Goal: Information Seeking & Learning: Check status

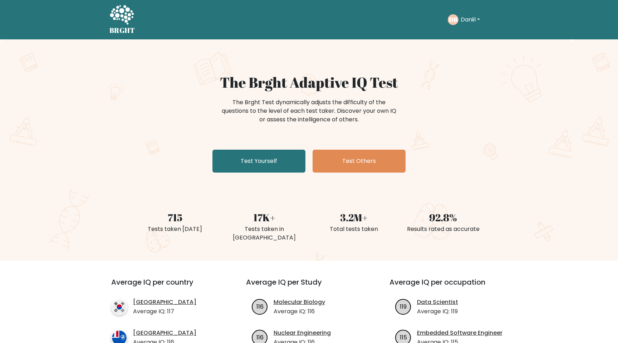
click at [462, 23] on button "Daniil" at bounding box center [471, 19] width 24 height 9
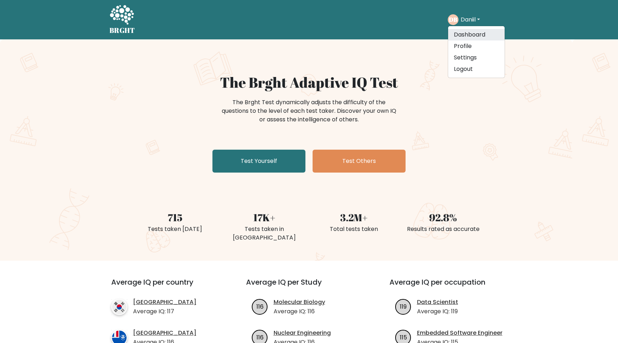
click at [470, 40] on link "Dashboard" at bounding box center [476, 34] width 57 height 11
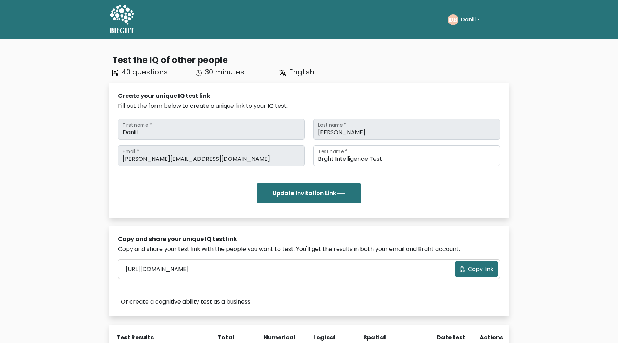
click at [124, 14] on icon at bounding box center [121, 15] width 25 height 21
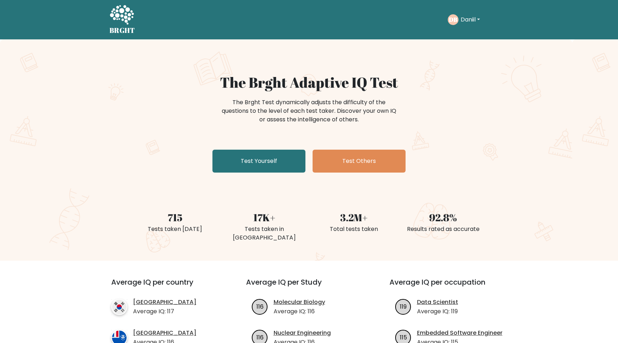
click at [452, 21] on text "DB" at bounding box center [453, 19] width 9 height 8
click at [468, 20] on button "Daniil" at bounding box center [471, 19] width 24 height 9
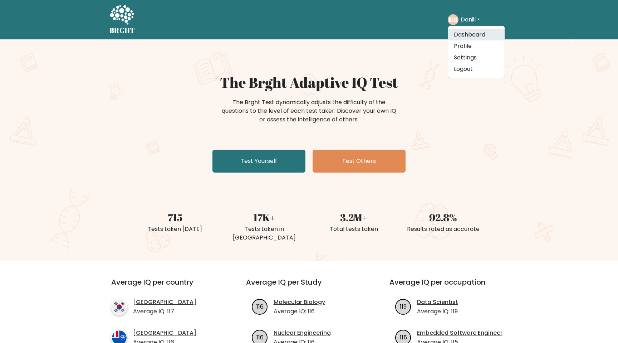
click at [468, 38] on link "Dashboard" at bounding box center [476, 34] width 57 height 11
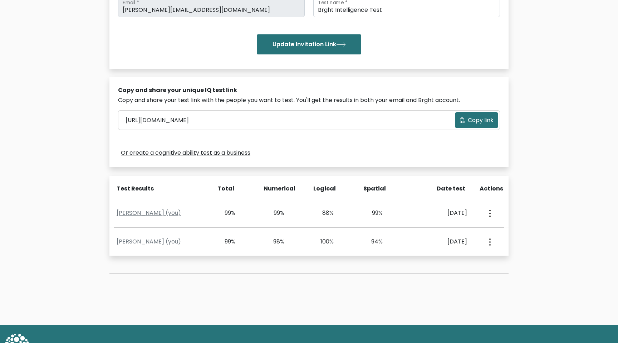
scroll to position [175, 0]
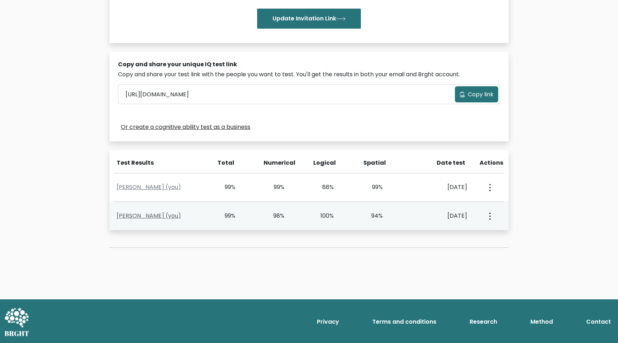
click at [143, 217] on link "Daniil Bober (you)" at bounding box center [149, 215] width 64 height 8
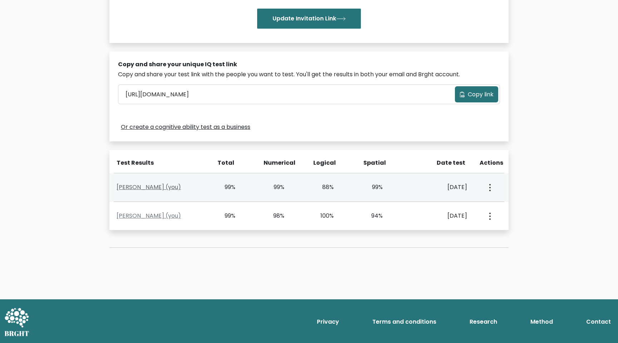
click at [140, 191] on link "Daniil Bober (you)" at bounding box center [149, 187] width 64 height 8
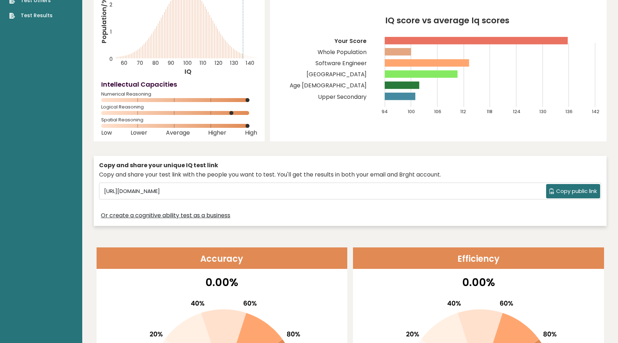
scroll to position [237, 0]
click at [31, 13] on link "Test Results" at bounding box center [30, 16] width 43 height 8
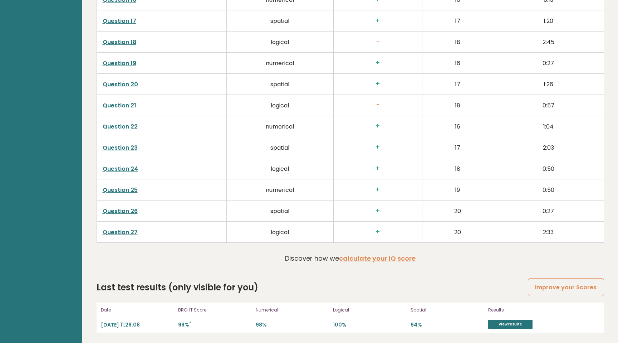
scroll to position [1513, 0]
click at [133, 209] on link "Question 26" at bounding box center [120, 211] width 35 height 8
click at [116, 210] on link "Question 26" at bounding box center [120, 211] width 35 height 8
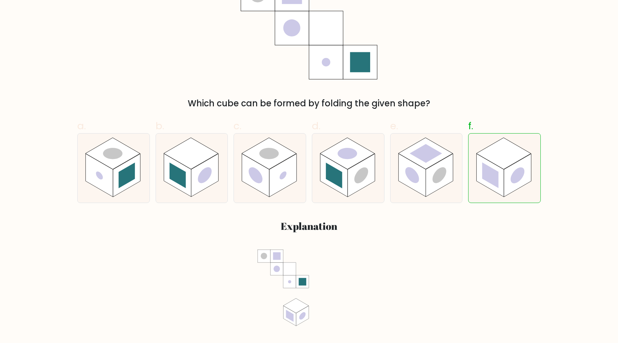
scroll to position [171, 0]
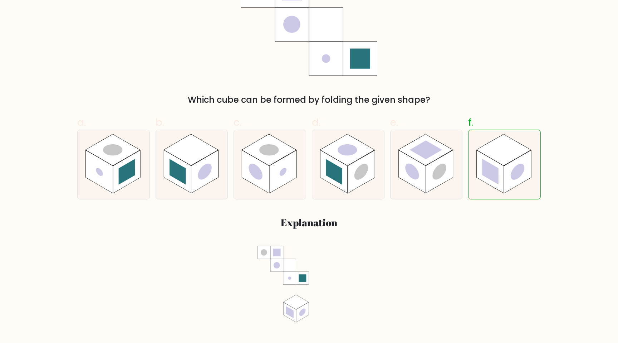
click at [451, 236] on div "a. b. c." at bounding box center [309, 228] width 472 height 239
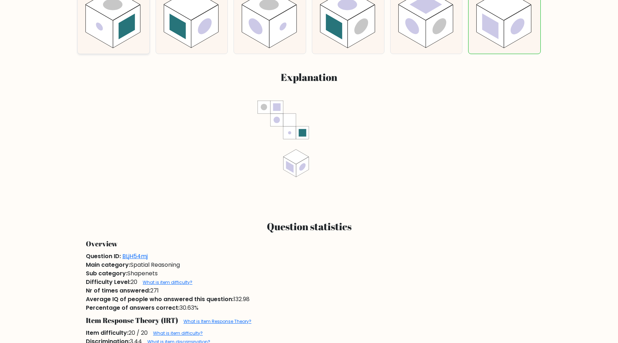
scroll to position [431, 0]
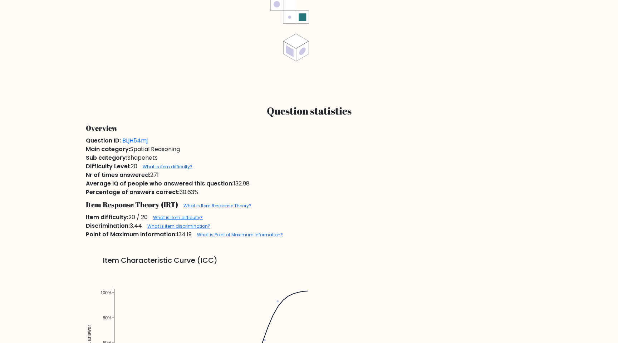
click at [215, 124] on div "Overview" at bounding box center [309, 128] width 455 height 16
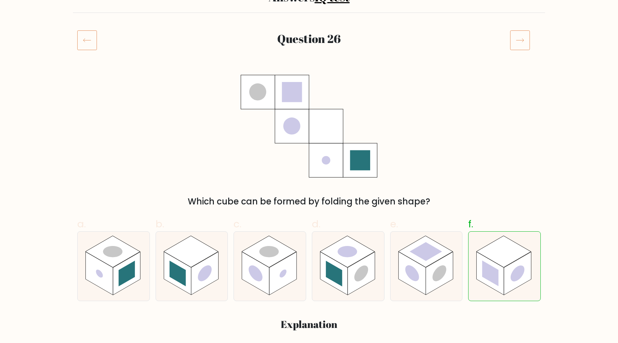
scroll to position [1, 0]
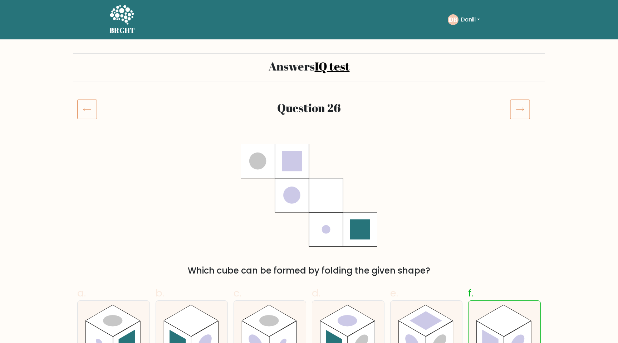
click at [329, 69] on link "IQ test" at bounding box center [332, 65] width 35 height 15
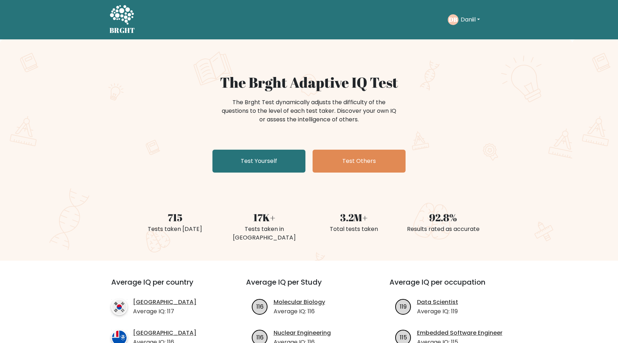
click at [476, 18] on button "Daniil" at bounding box center [471, 19] width 24 height 9
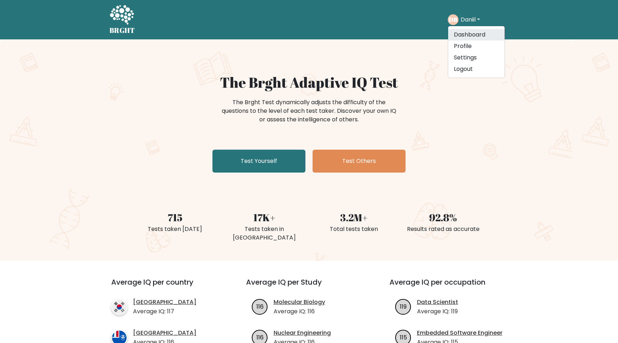
click at [469, 37] on link "Dashboard" at bounding box center [476, 34] width 57 height 11
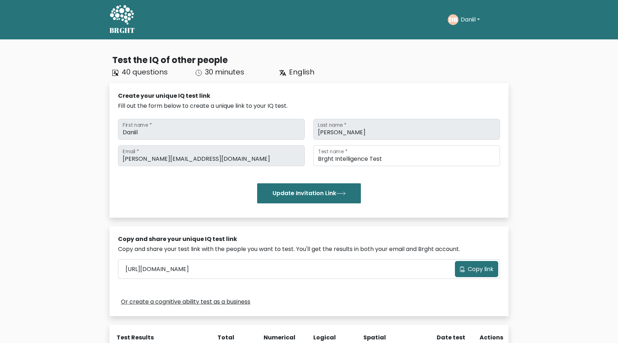
click at [475, 25] on div "DB Daniil Dashboard Profile Settings Logout" at bounding box center [478, 19] width 61 height 16
click at [470, 16] on button "Daniil" at bounding box center [471, 19] width 24 height 9
click at [471, 55] on link "Settings" at bounding box center [476, 57] width 57 height 11
click at [475, 18] on button "Daniil" at bounding box center [471, 19] width 24 height 9
click at [469, 39] on link "Dashboard" at bounding box center [476, 34] width 57 height 11
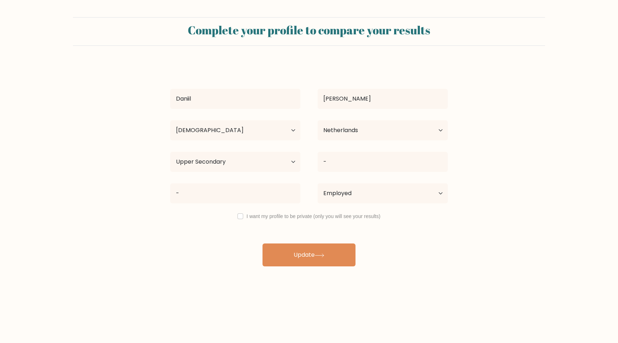
select select "25_34"
select select "NL"
select select "upper_secondary"
select select "employed"
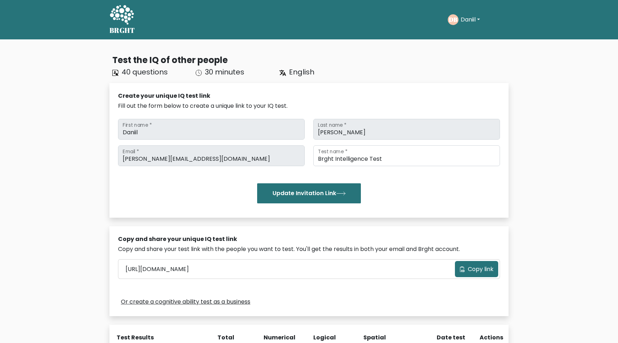
click at [464, 22] on button "Daniil" at bounding box center [471, 19] width 24 height 9
click at [460, 35] on link "Dashboard" at bounding box center [476, 34] width 57 height 11
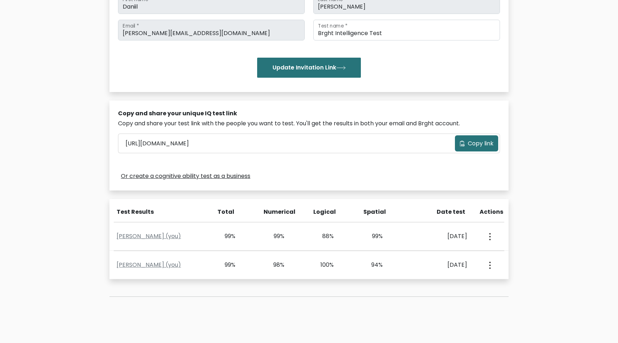
scroll to position [175, 0]
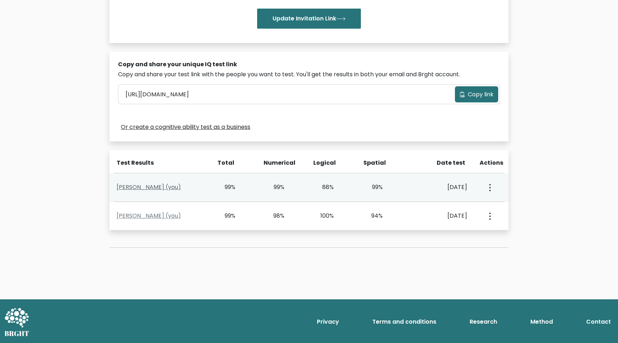
click at [140, 190] on link "Daniil Bober (you)" at bounding box center [149, 187] width 64 height 8
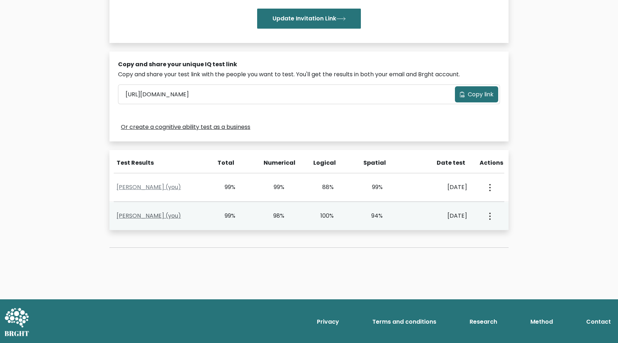
click at [143, 217] on link "Daniil Bober (you)" at bounding box center [149, 215] width 64 height 8
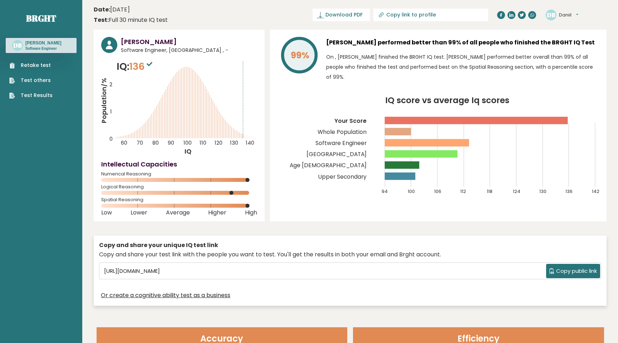
click at [32, 94] on link "Test Results" at bounding box center [30, 96] width 43 height 8
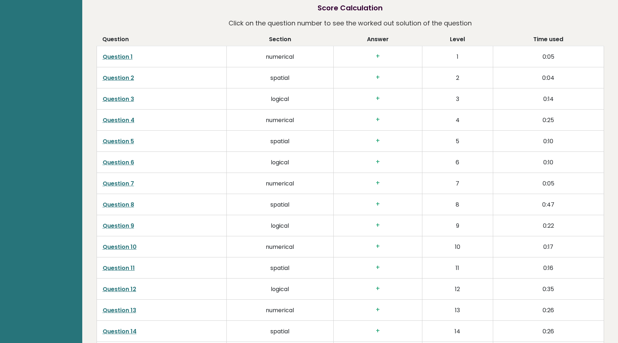
scroll to position [1223, 0]
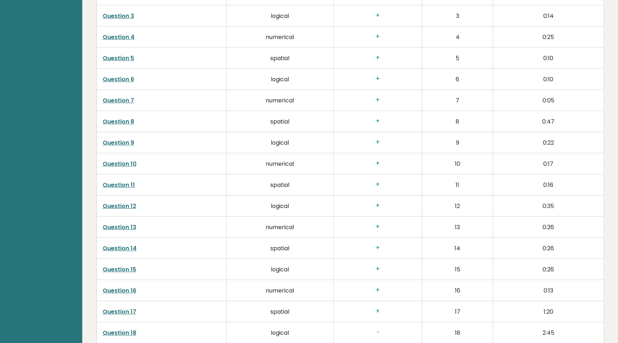
click at [276, 182] on td "spatial" at bounding box center [279, 184] width 107 height 21
copy td "spatial"
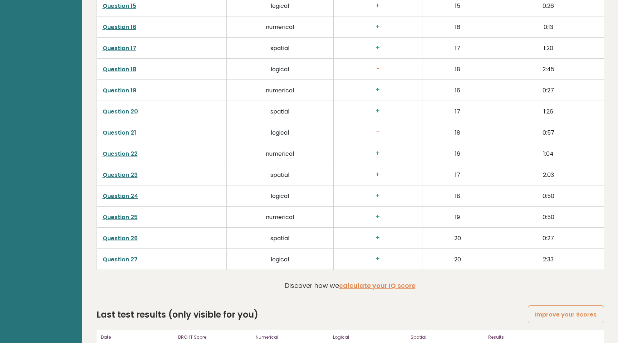
scroll to position [1513, 0]
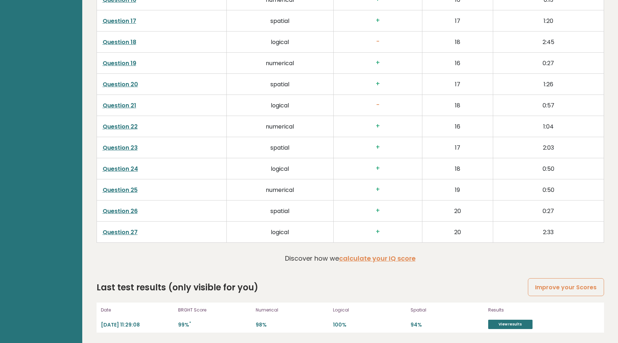
click at [128, 146] on link "Question 23" at bounding box center [120, 147] width 35 height 8
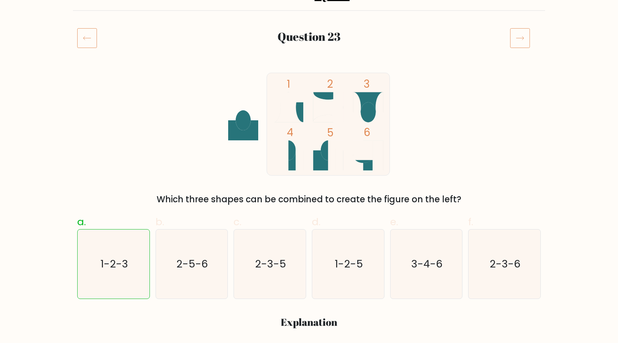
scroll to position [76, 0]
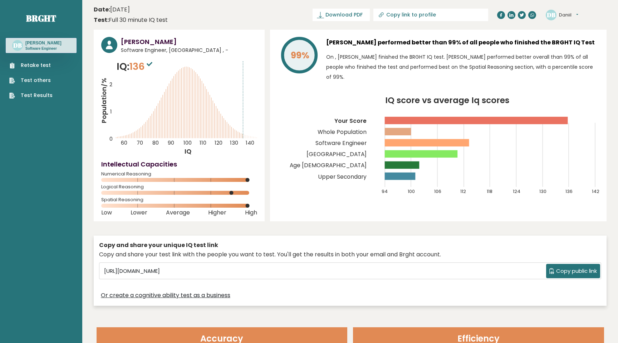
click at [34, 69] on ul "Retake test Test others Test Results" at bounding box center [31, 81] width 50 height 38
click at [34, 66] on link "Retake test" at bounding box center [30, 66] width 43 height 8
click at [40, 74] on ul "Retake test Test others Test Results" at bounding box center [31, 81] width 50 height 38
click at [39, 82] on link "Test others" at bounding box center [30, 81] width 43 height 8
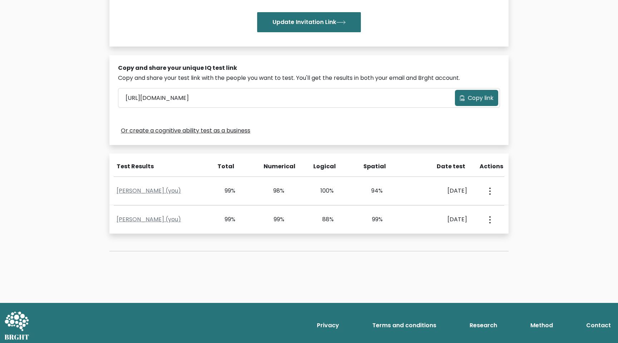
scroll to position [175, 0]
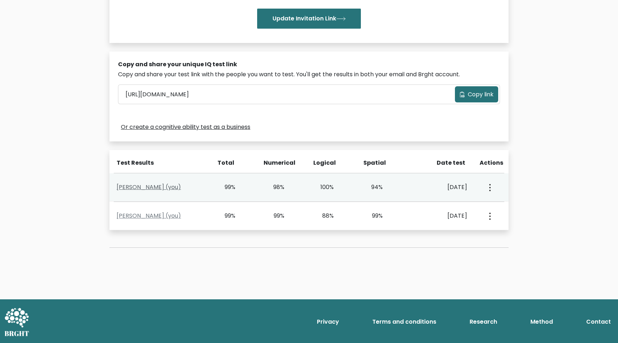
click at [136, 189] on link "Daniil Bober (you)" at bounding box center [149, 187] width 64 height 8
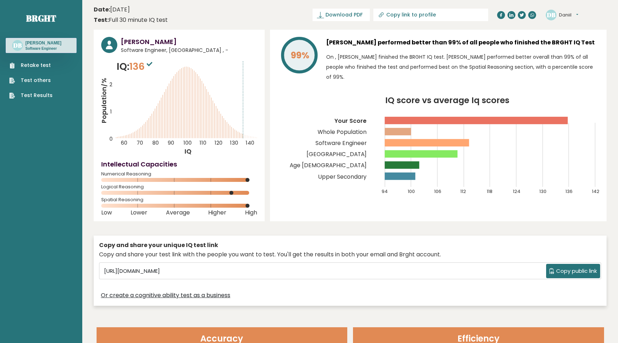
click at [41, 91] on ul "Retake test Test others Test Results" at bounding box center [31, 81] width 50 height 38
click at [41, 95] on link "Test Results" at bounding box center [30, 96] width 43 height 8
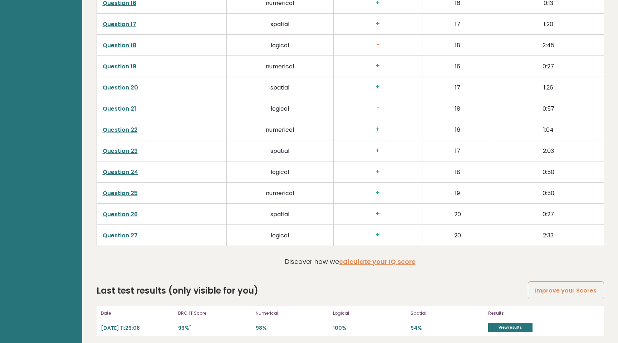
scroll to position [1513, 0]
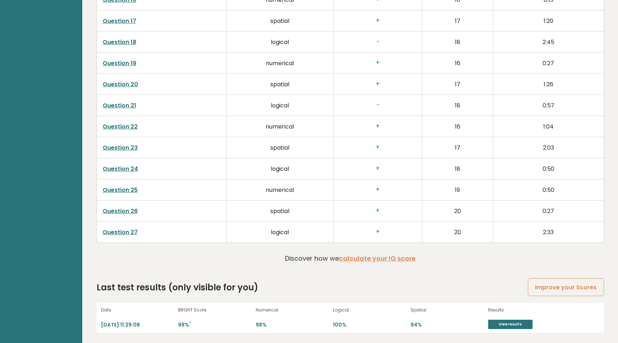
click at [123, 85] on link "Question 20" at bounding box center [120, 84] width 35 height 8
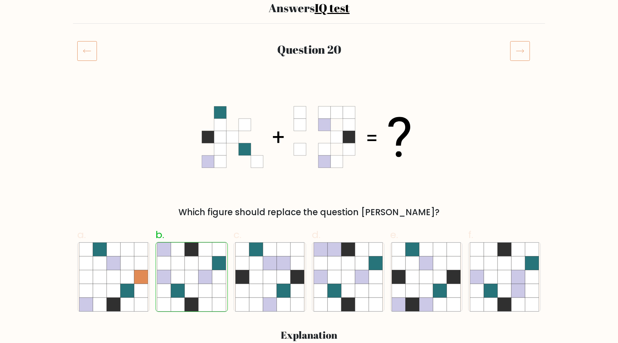
scroll to position [94, 0]
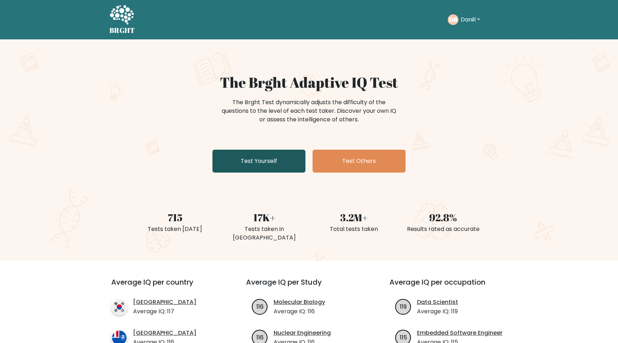
click at [289, 153] on link "Test Yourself" at bounding box center [258, 161] width 93 height 23
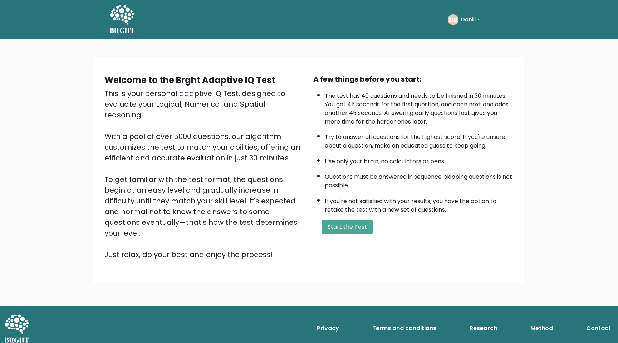
click at [384, 321] on link "Terms and conditions" at bounding box center [405, 328] width 70 height 14
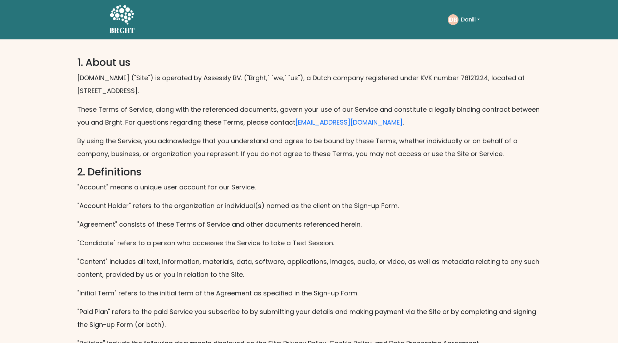
click at [125, 23] on icon at bounding box center [121, 15] width 25 height 21
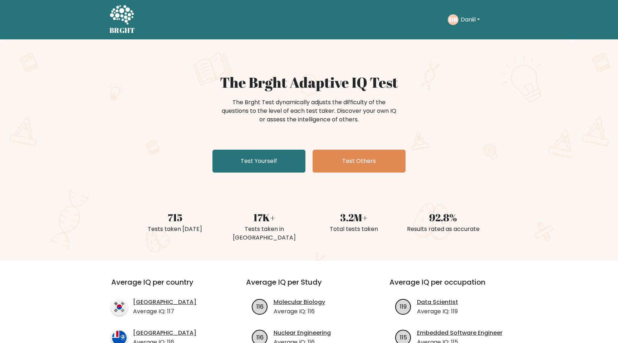
click at [468, 15] on button "Daniil" at bounding box center [471, 19] width 24 height 9
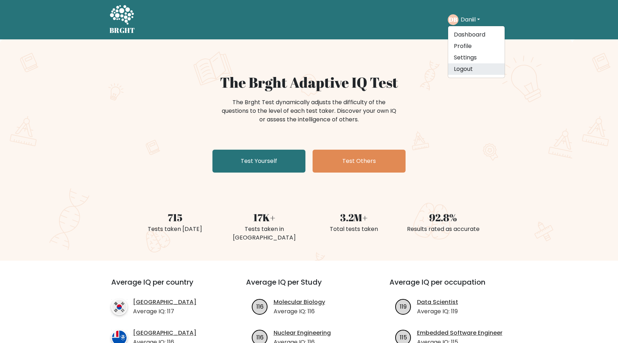
click at [472, 66] on link "Logout" at bounding box center [476, 68] width 57 height 11
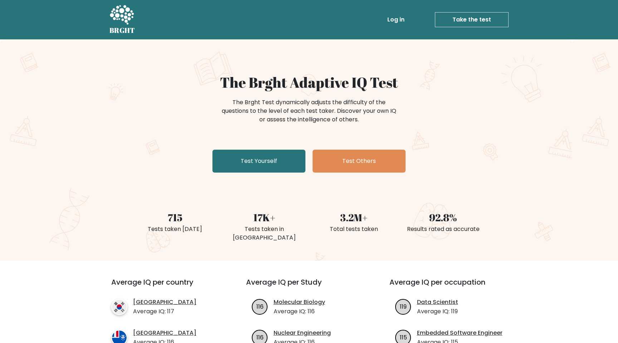
click at [400, 20] on link "Log in" at bounding box center [396, 20] width 23 height 14
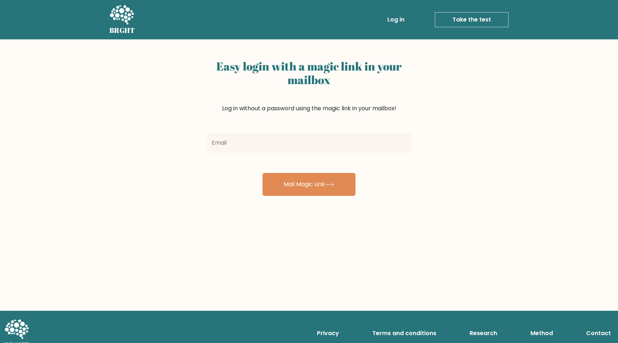
click at [266, 147] on input "email" at bounding box center [309, 143] width 206 height 20
type input "[EMAIL_ADDRESS][DOMAIN_NAME]"
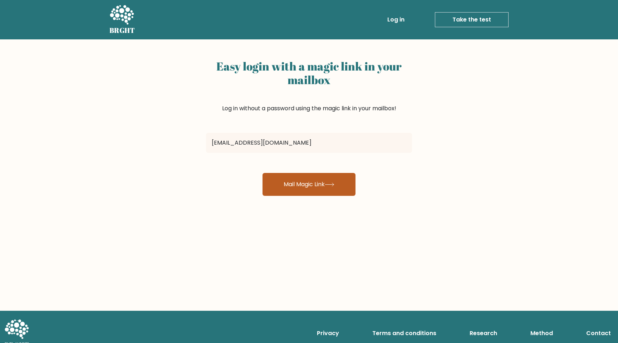
click at [283, 178] on button "Mail Magic Link" at bounding box center [309, 184] width 93 height 23
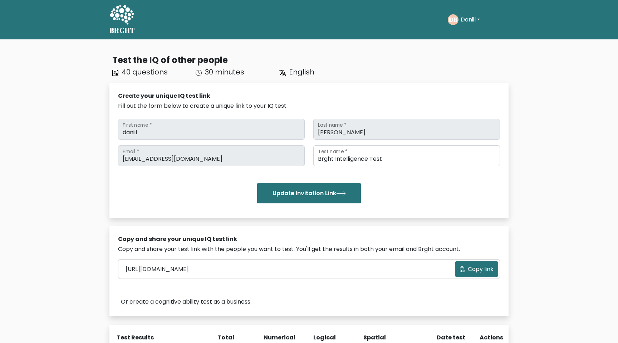
scroll to position [146, 0]
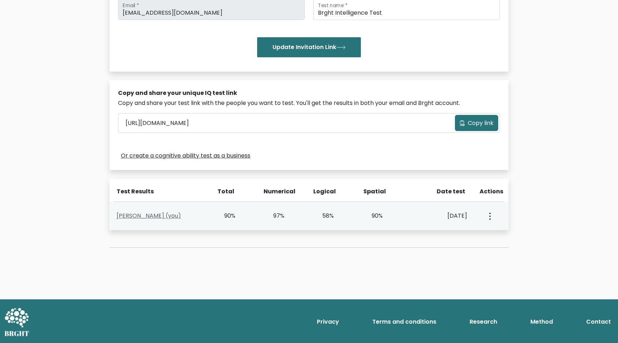
click at [155, 216] on link "[PERSON_NAME] (you)" at bounding box center [149, 215] width 64 height 8
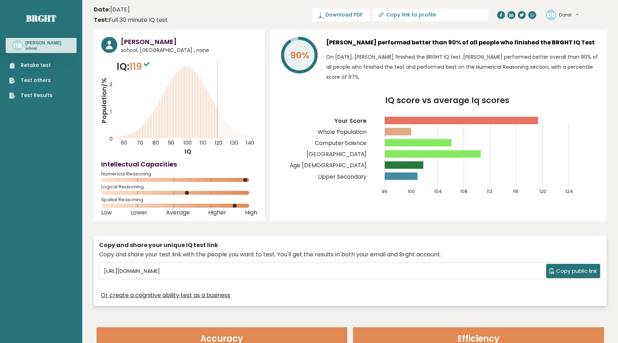
click at [43, 94] on link "Test Results" at bounding box center [30, 96] width 43 height 8
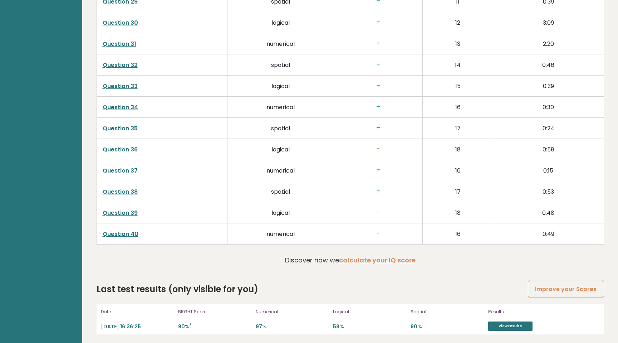
scroll to position [1788, 0]
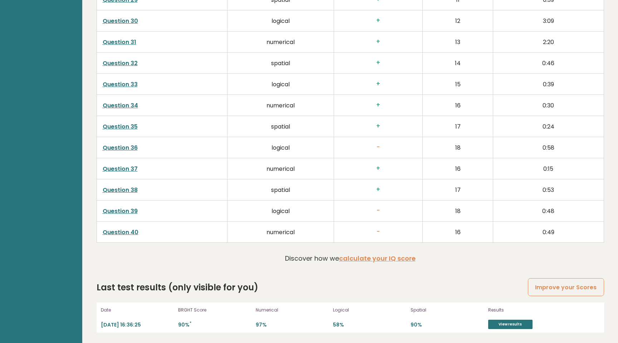
click at [126, 191] on link "Question 38" at bounding box center [120, 190] width 35 height 8
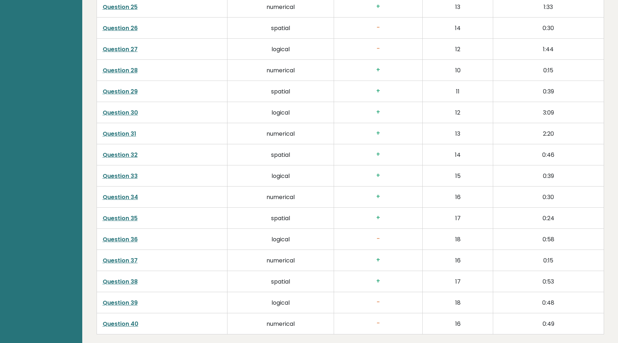
scroll to position [1685, 0]
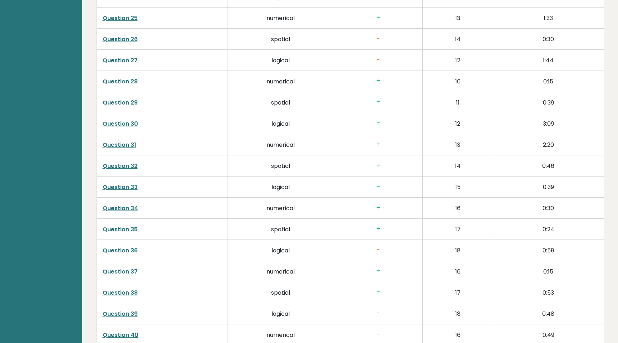
click at [110, 102] on link "Question 29" at bounding box center [120, 102] width 35 height 8
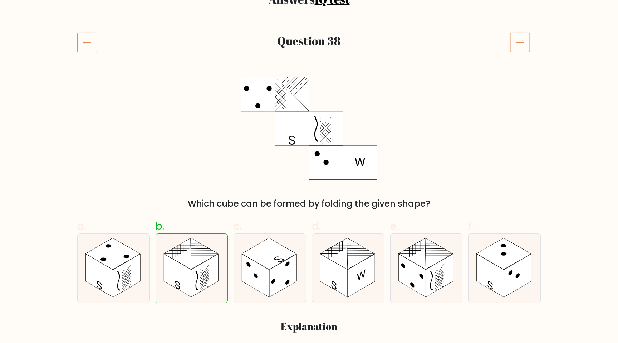
scroll to position [69, 0]
